Goal: Navigation & Orientation: Find specific page/section

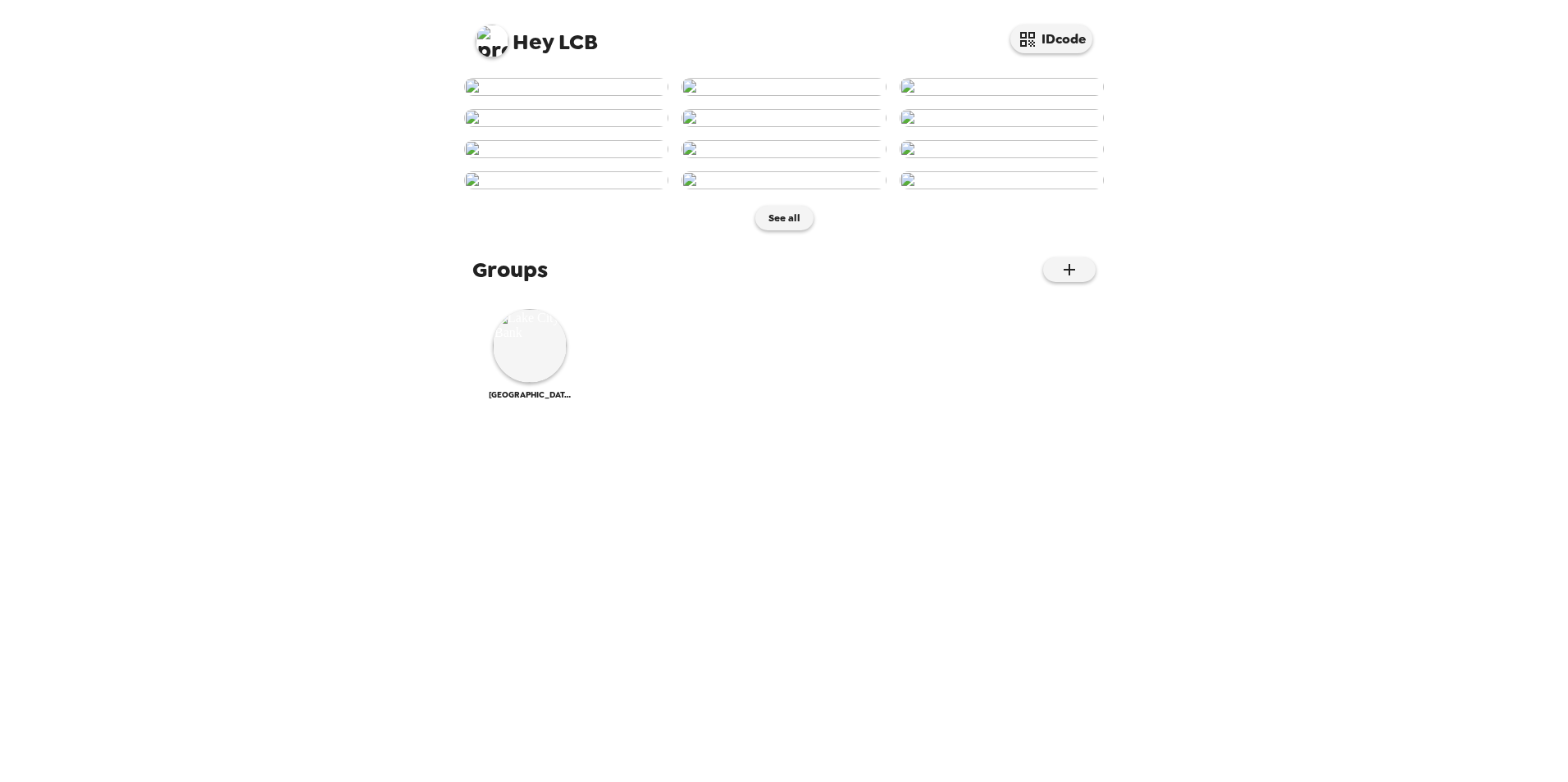
scroll to position [604, 0]
click at [773, 231] on button "See all" at bounding box center [784, 218] width 58 height 25
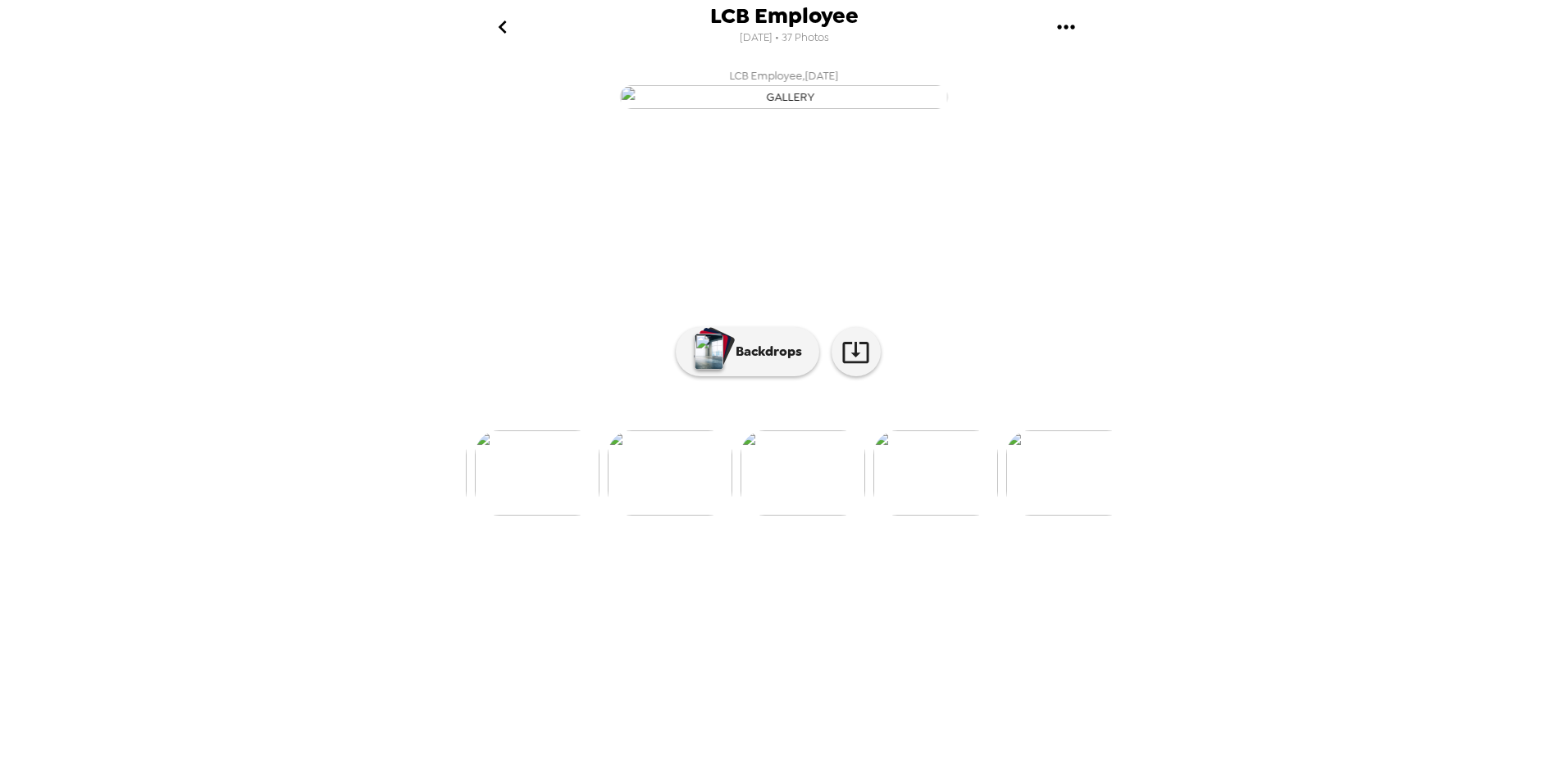
scroll to position [0, 2121]
click at [501, 20] on icon "go back" at bounding box center [503, 27] width 26 height 26
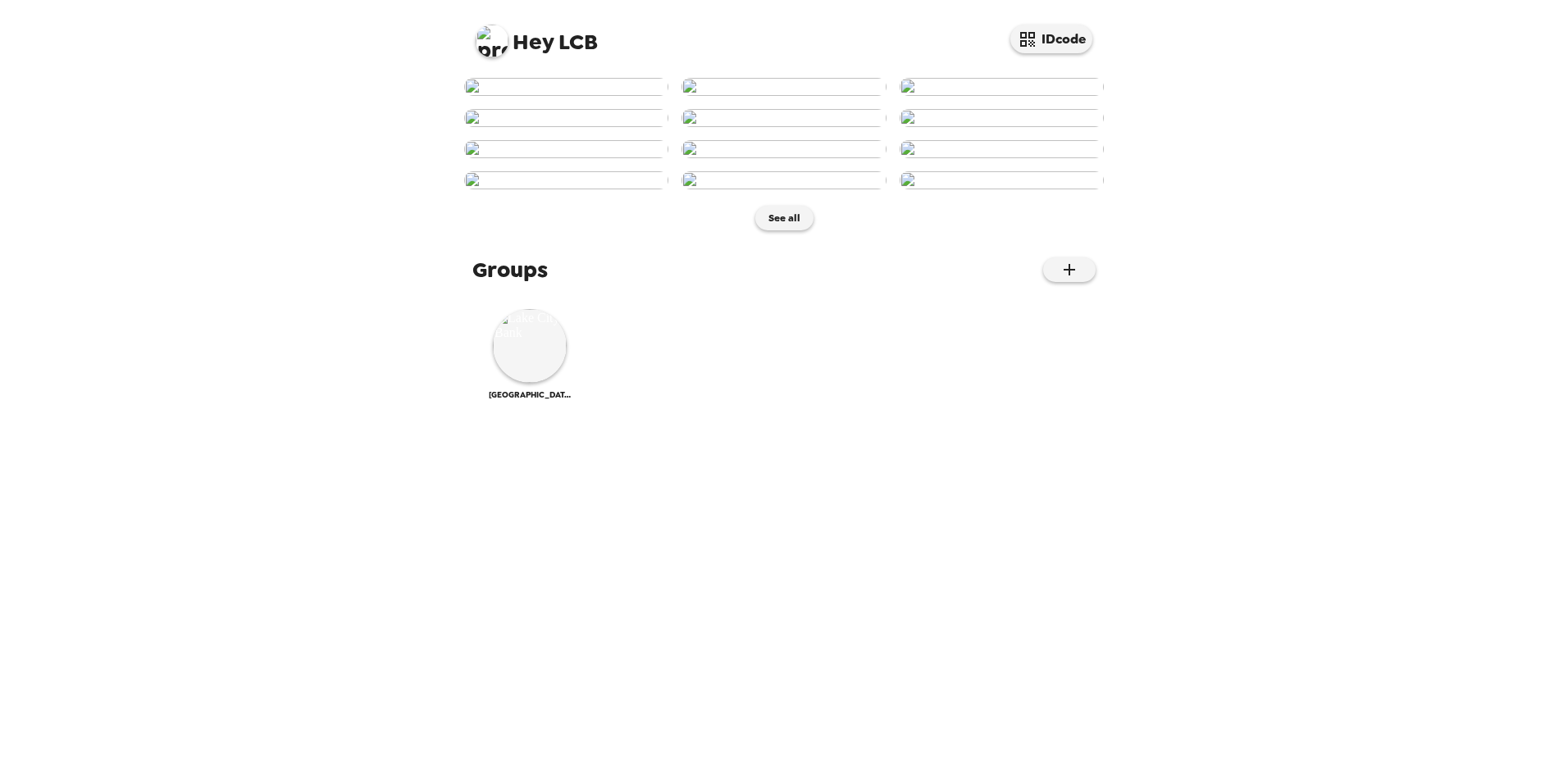
scroll to position [604, 0]
click at [536, 383] on img at bounding box center [529, 346] width 74 height 74
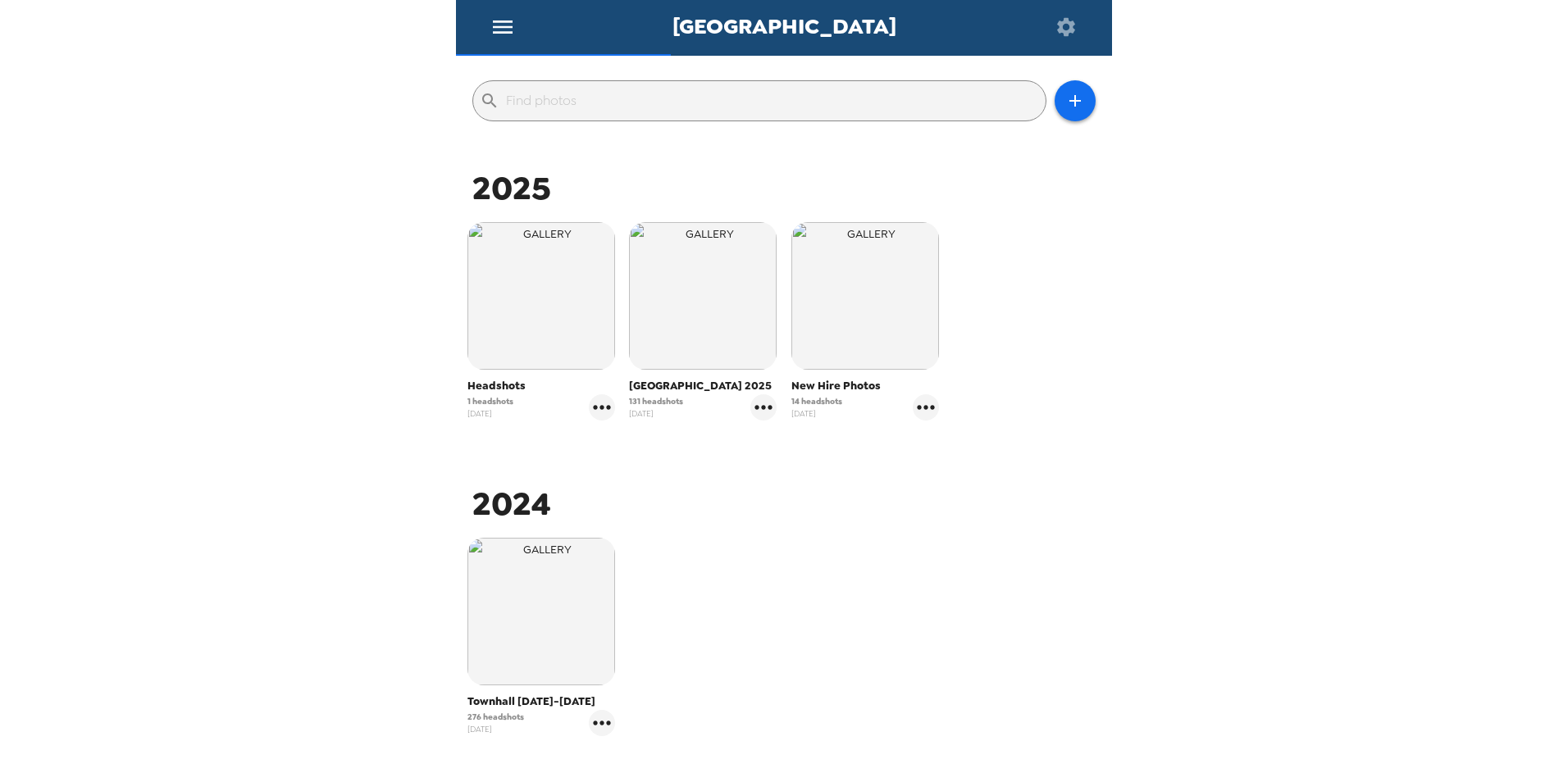
scroll to position [246, 0]
